Goal: Information Seeking & Learning: Learn about a topic

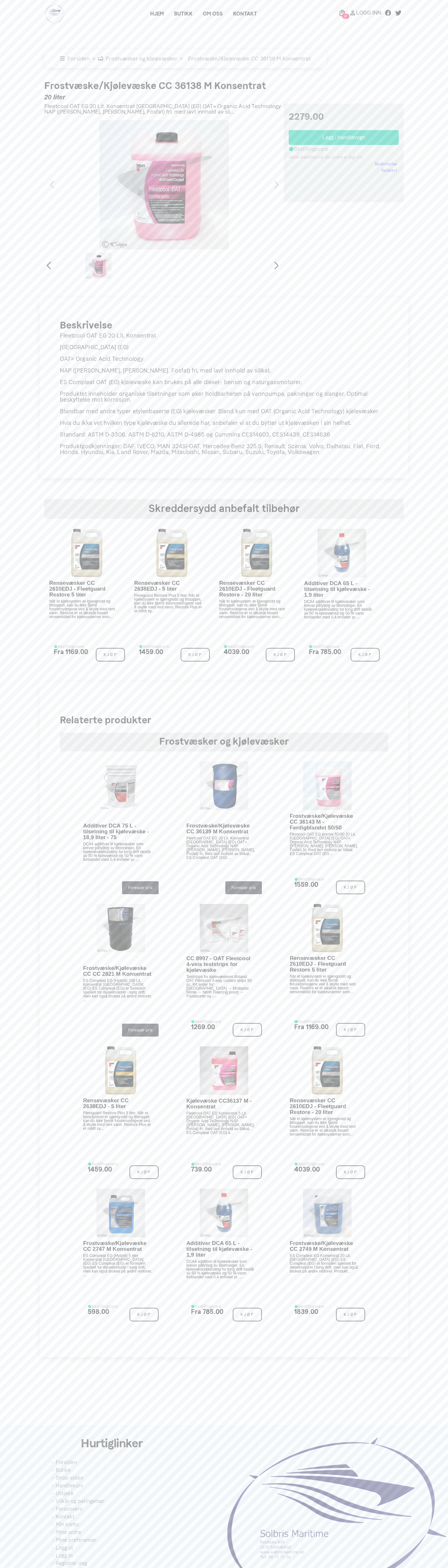
click at [228, 20] on link "Kontakt" at bounding box center [245, 13] width 34 height 12
click at [143, 13] on div "Hjem Butikk Om oss Kontakt 0 Logg Inn" at bounding box center [237, 13] width 334 height 12
click at [444, 74] on main "× Forsiden Frostvæsker og kjølevæsker Frostvæske/Kjølevæske CC 36138 M Konsentr…" at bounding box center [225, 692] width 450 height 1331
click at [82, 1573] on html at bounding box center [225, 849] width 450 height 1698
click at [8, 668] on main "× Forsiden Frostvæsker og kjølevæsker Frostvæske/Kjølevæske CC 36138 M Konsentr…" at bounding box center [225, 692] width 450 height 1331
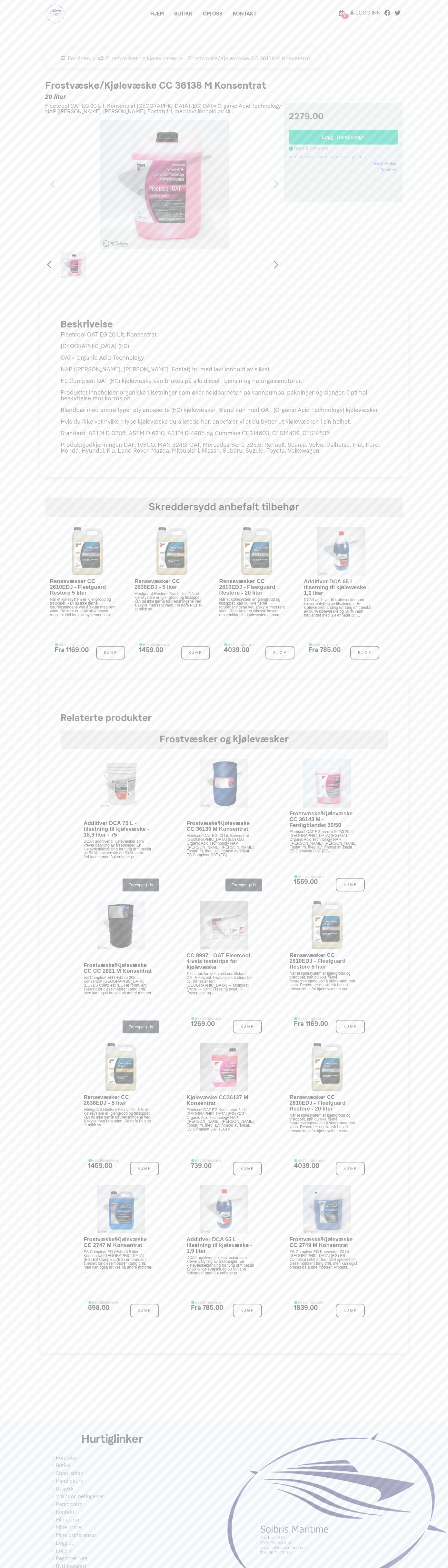
click at [386, 163] on link "Beskrivelse" at bounding box center [385, 163] width 23 height 6
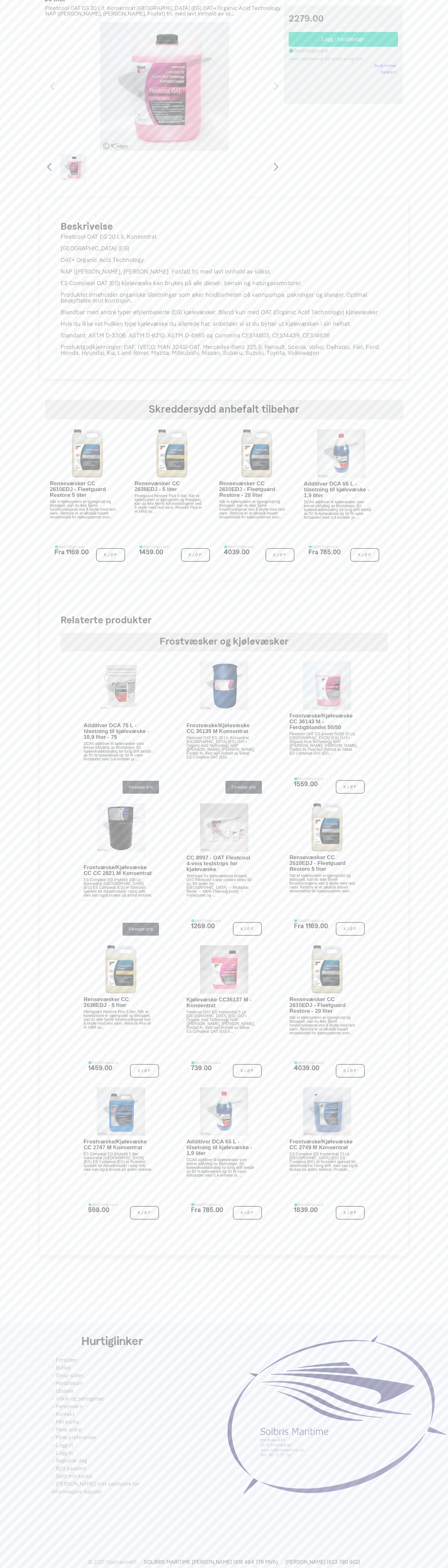
scroll to position [117, 0]
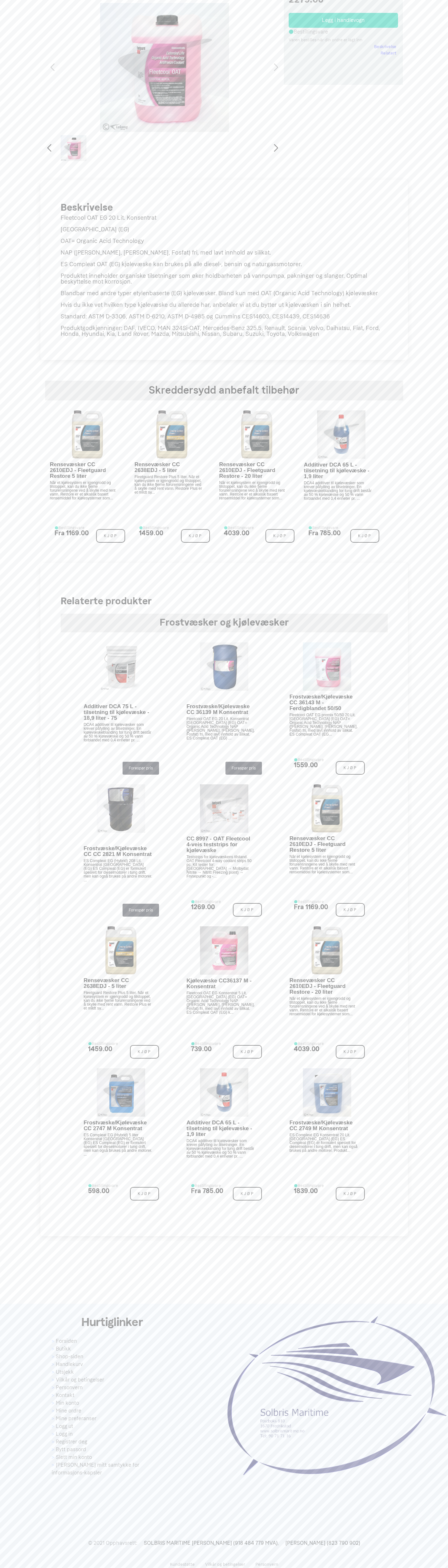
click at [222, 19] on div "1 / 1" at bounding box center [165, 67] width 239 height 129
click at [65, 1568] on html at bounding box center [224, 729] width 448 height 1693
click at [0, 46] on main "× undefined Forsiden Frostvæsker og kjølevæsker Frostvæske/Kjølevæske CC 36138 …" at bounding box center [224, 572] width 448 height 1327
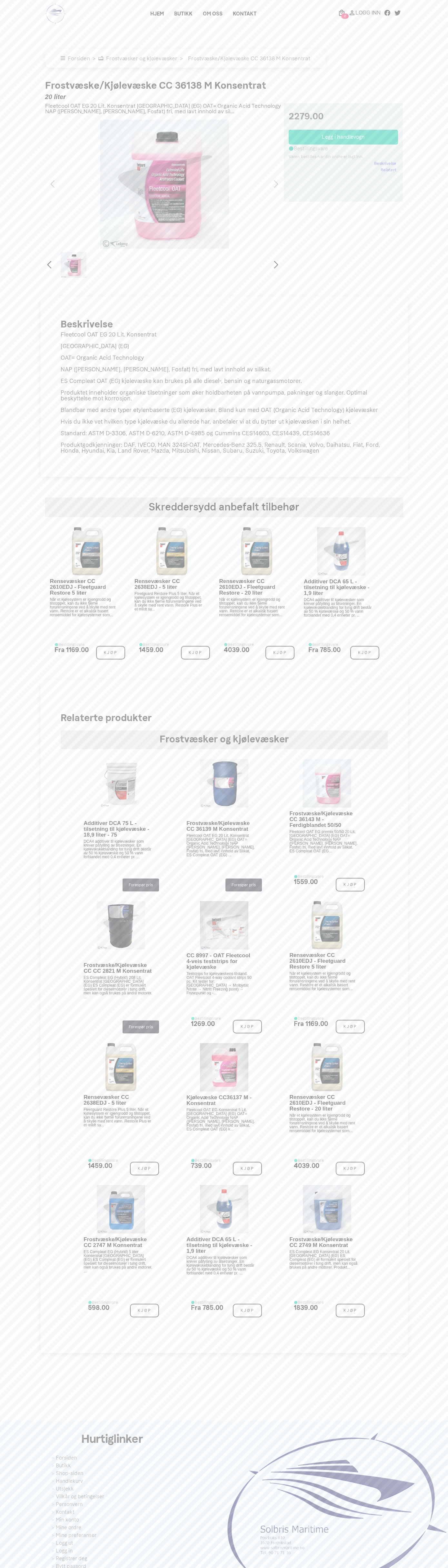
click at [386, 163] on link "Beskrivelse" at bounding box center [385, 163] width 23 height 6
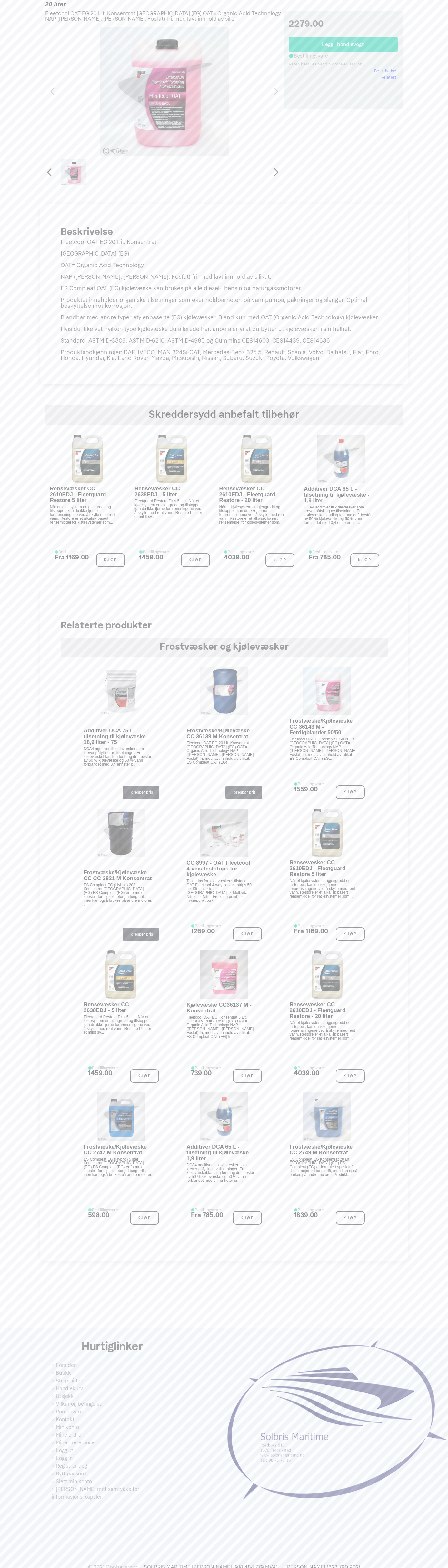
scroll to position [117, 0]
